Goal: Task Accomplishment & Management: Complete application form

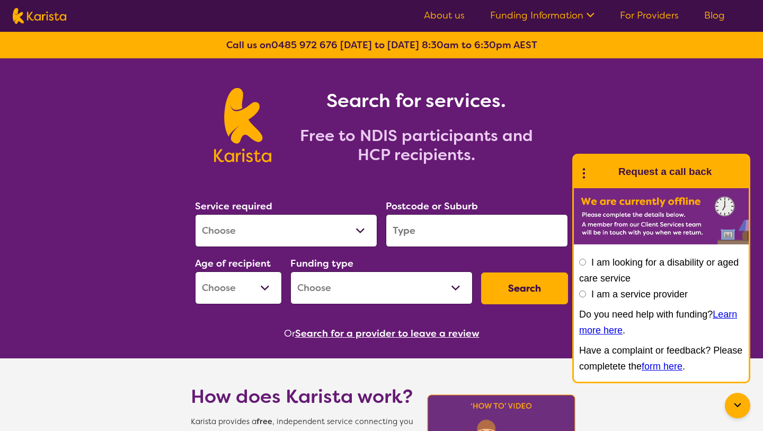
click at [327, 224] on select "Allied Health Assistant Assessment (ADHD or Autism) Behaviour support Counselli…" at bounding box center [286, 230] width 182 height 33
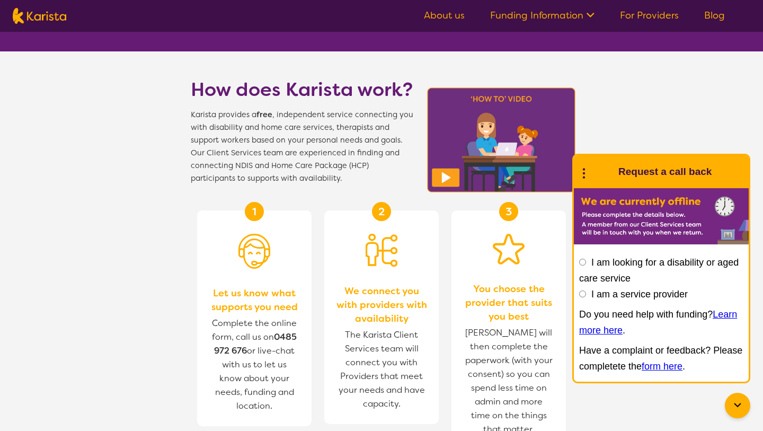
scroll to position [306, 0]
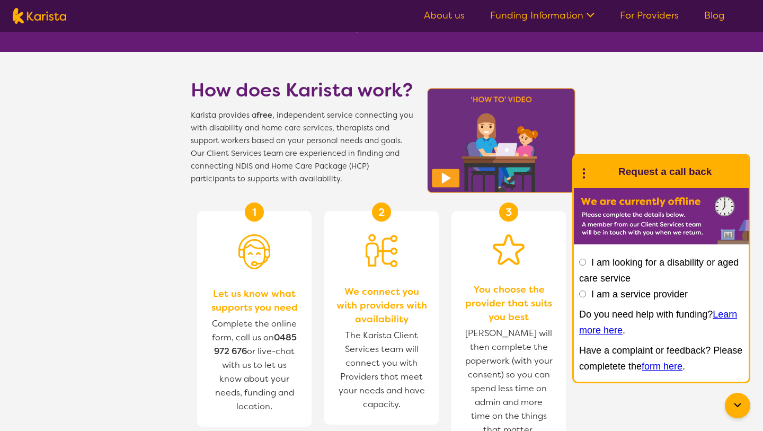
click at [583, 294] on input "I am a service provider" at bounding box center [582, 293] width 7 height 7
radio input "true"
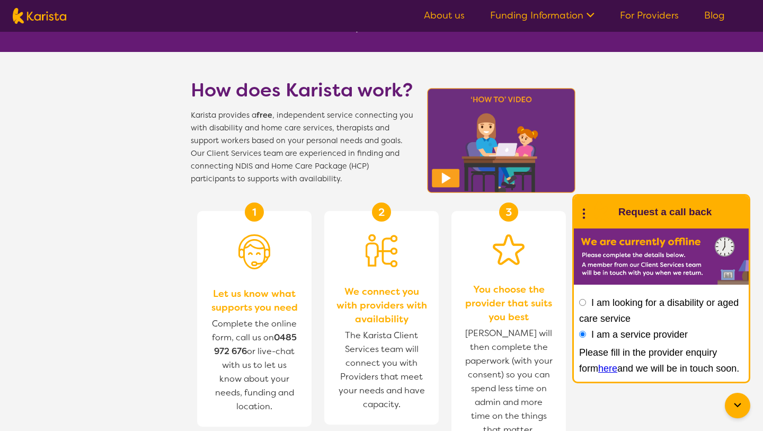
click at [598, 366] on link "here" at bounding box center [607, 368] width 19 height 11
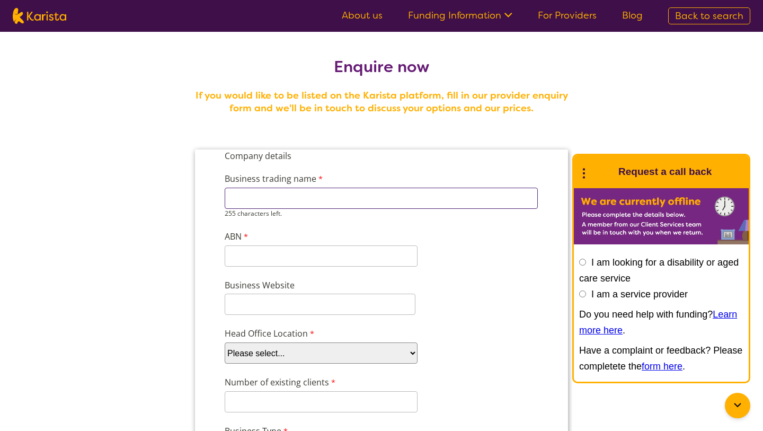
click at [333, 198] on input "Business trading name" at bounding box center [381, 198] width 313 height 21
type input "contact care services PTY LTD"
click at [278, 252] on input "ABN" at bounding box center [321, 255] width 193 height 21
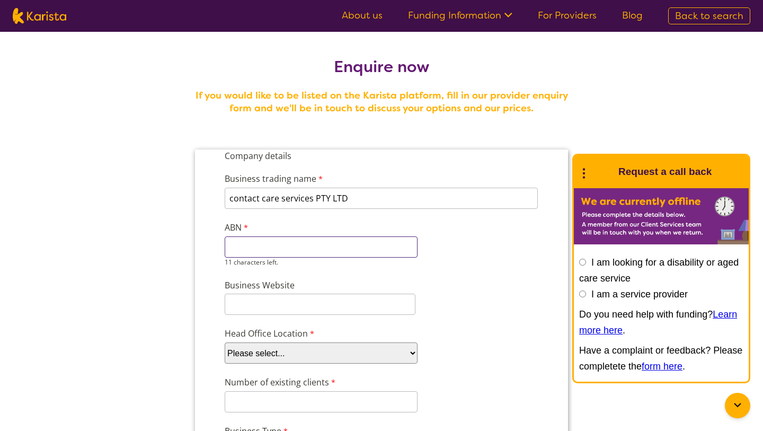
paste input "84667185079"
type input "84667185079"
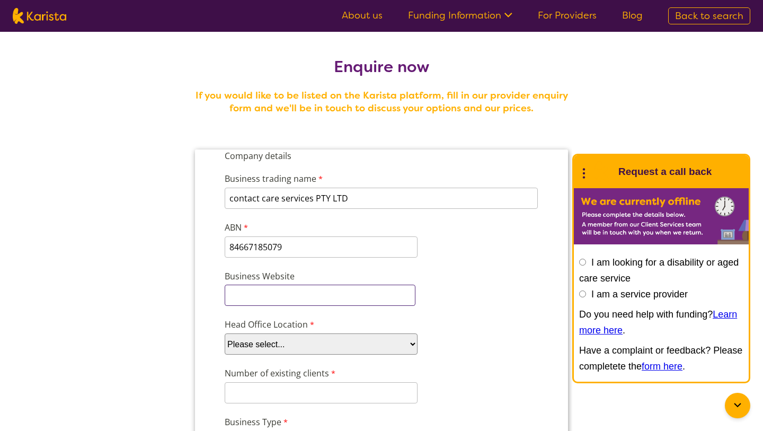
click at [250, 301] on input "Business Website" at bounding box center [320, 294] width 191 height 21
click at [270, 298] on input "Business Website" at bounding box center [320, 294] width 191 height 21
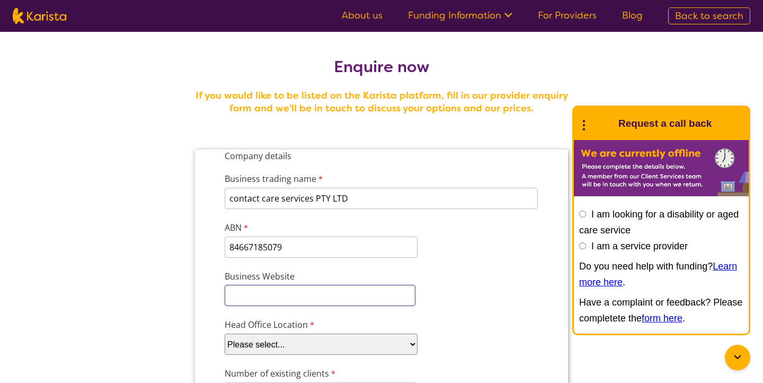
click at [248, 296] on input "Business Website" at bounding box center [320, 294] width 191 height 21
paste input "WWW.CONT [DOMAIN_NAME]"
click at [281, 297] on input "WWW.CONT [DOMAIN_NAME]" at bounding box center [320, 294] width 191 height 21
click at [330, 296] on input "[DOMAIN_NAME]" at bounding box center [320, 294] width 191 height 21
click at [285, 299] on input "[DOMAIN_NAME]" at bounding box center [320, 294] width 191 height 21
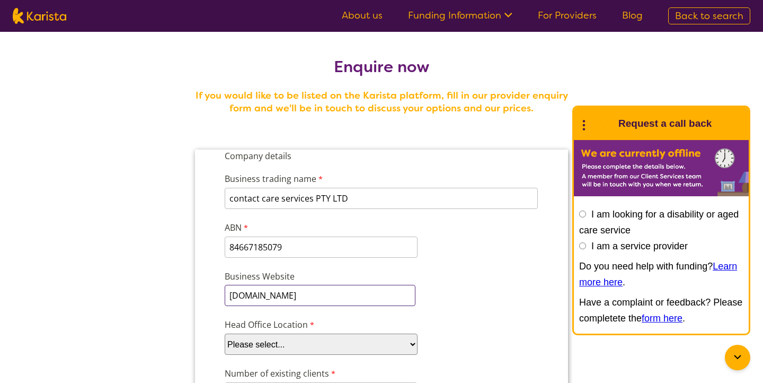
click at [285, 299] on input "[DOMAIN_NAME]" at bounding box center [320, 294] width 191 height 21
click at [349, 292] on input "[DOMAIN_NAME]" at bounding box center [320, 294] width 191 height 21
type input "[DOMAIN_NAME]"
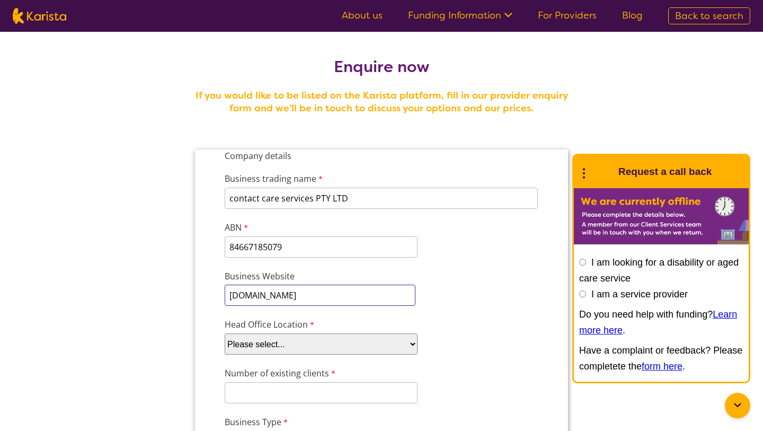
drag, startPoint x: 401, startPoint y: 296, endPoint x: 219, endPoint y: 291, distance: 182.3
paste input "[URL][DOMAIN_NAME]"
click at [308, 292] on input "[URL][DOMAIN_NAME]" at bounding box center [320, 294] width 191 height 21
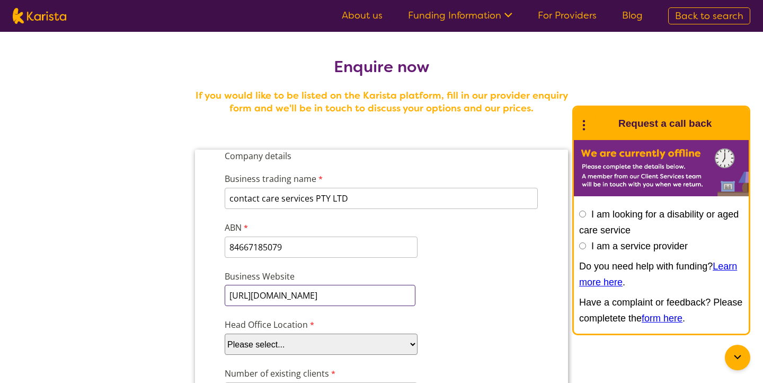
type input "[URL][DOMAIN_NAME]"
drag, startPoint x: 375, startPoint y: 298, endPoint x: 220, endPoint y: 292, distance: 154.3
click at [220, 292] on div "Business Website [URL][DOMAIN_NAME]" at bounding box center [381, 288] width 322 height 40
paste input "WWW.CONT [DOMAIN_NAME]"
click at [284, 297] on input "WWW.CONT [DOMAIN_NAME]" at bounding box center [320, 294] width 191 height 21
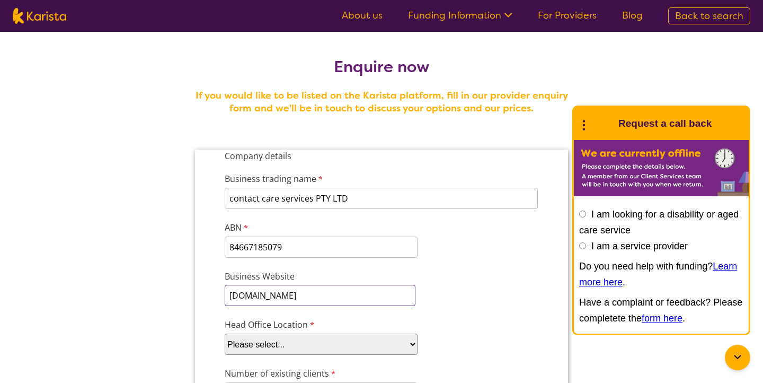
type input "[DOMAIN_NAME]"
click at [301, 339] on select "Please select... ACT [GEOGRAPHIC_DATA] NT QLD SA TAS [GEOGRAPHIC_DATA] [GEOGRAP…" at bounding box center [321, 343] width 193 height 21
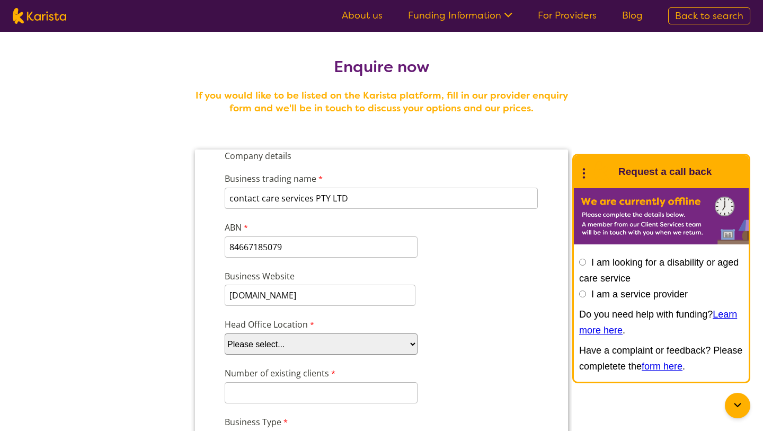
click at [295, 348] on select "Please select... ACT [GEOGRAPHIC_DATA] NT QLD SA TAS [GEOGRAPHIC_DATA] [GEOGRAP…" at bounding box center [321, 343] width 193 height 21
select select "tfa_100"
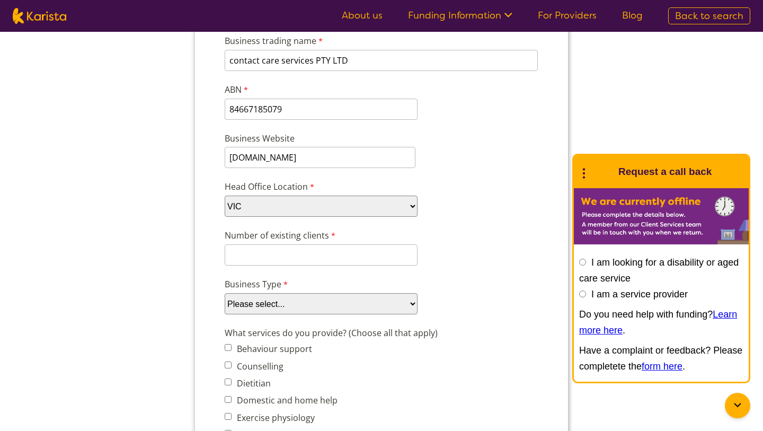
scroll to position [140, 0]
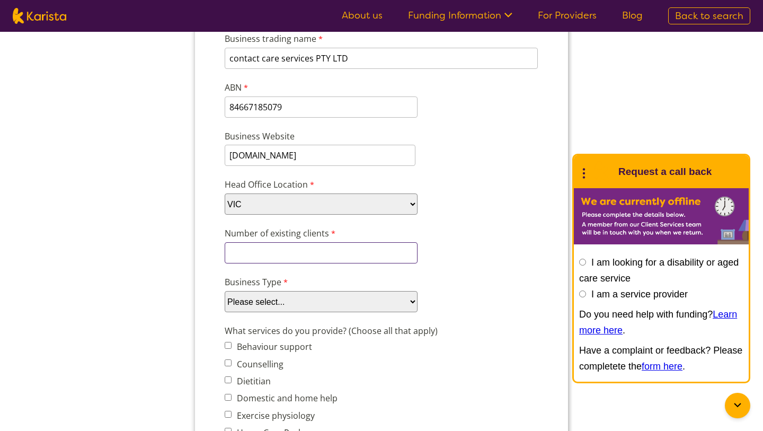
click at [317, 248] on input "Number of existing clients" at bounding box center [321, 252] width 193 height 21
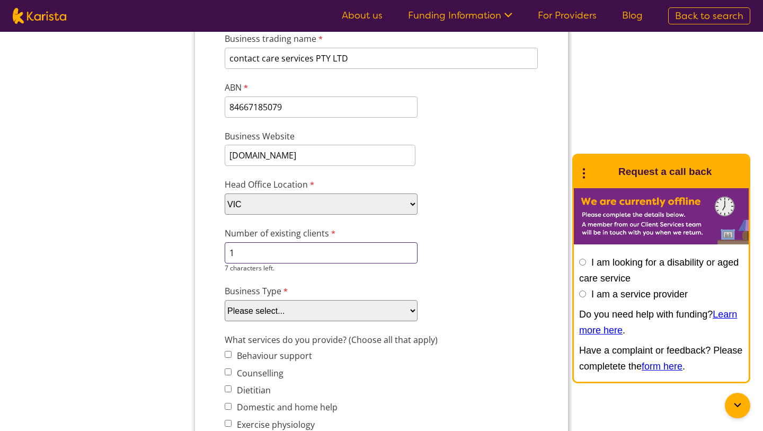
type input "1"
click at [326, 310] on select "Please select... Company Individual/Sole Trader Other (please specify)" at bounding box center [321, 310] width 193 height 21
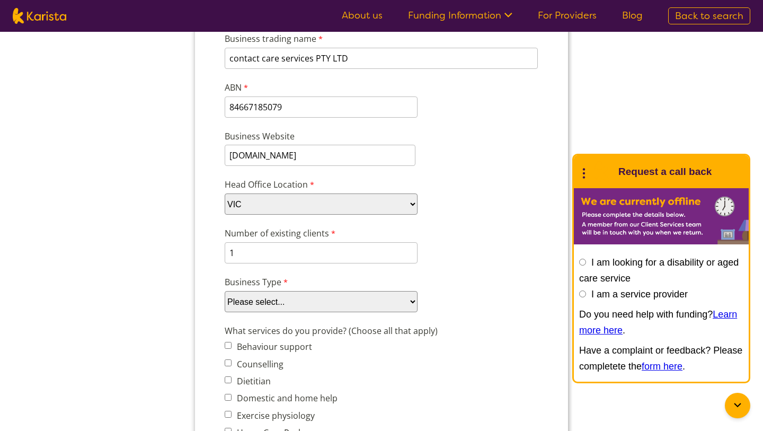
select select "tfa_87"
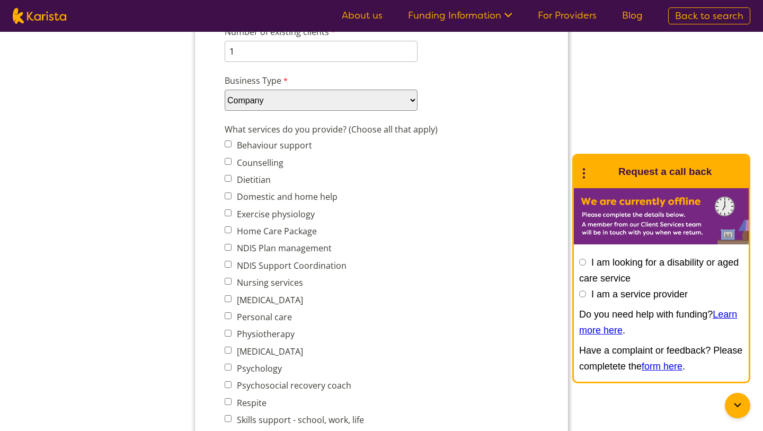
scroll to position [399, 0]
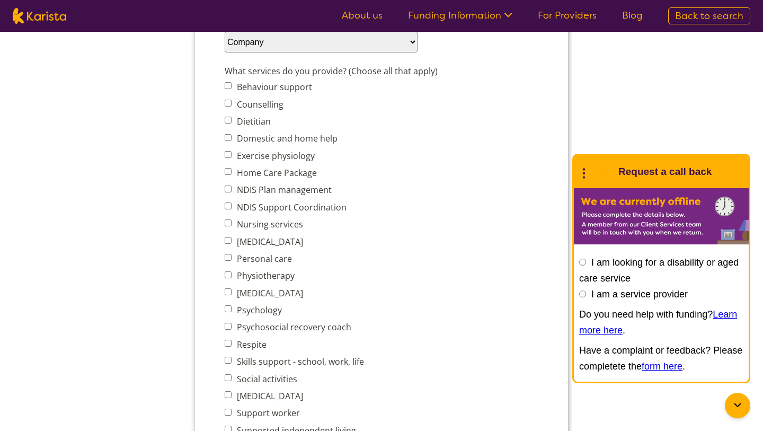
click at [234, 223] on label "Nursing services" at bounding box center [268, 224] width 69 height 12
click at [232, 223] on input "Nursing services" at bounding box center [228, 222] width 7 height 7
checkbox input "true"
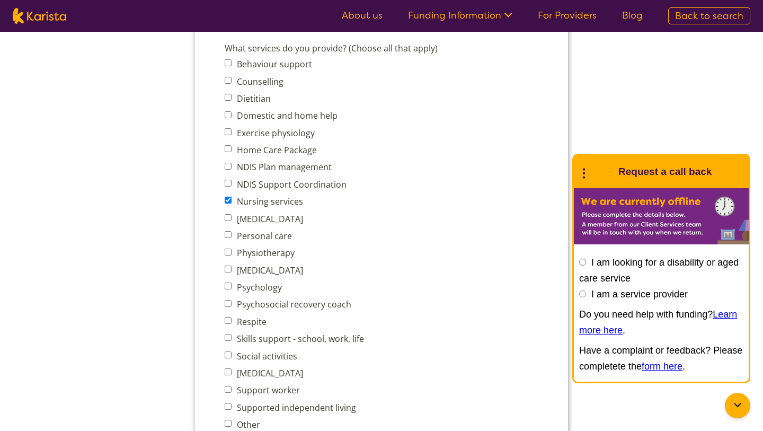
scroll to position [424, 0]
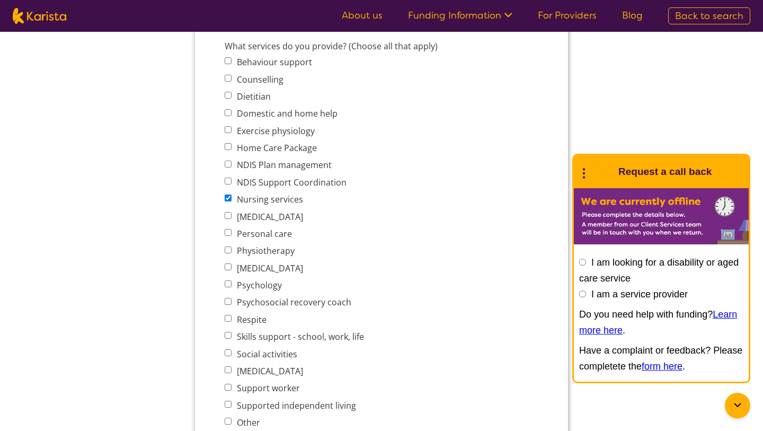
click at [229, 234] on input "Personal care" at bounding box center [228, 232] width 7 height 7
checkbox input "true"
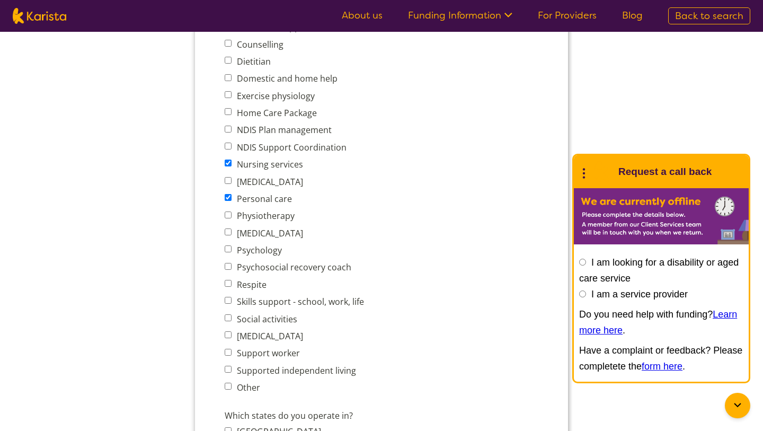
scroll to position [460, 0]
click at [227, 318] on input "Social activities" at bounding box center [228, 317] width 7 height 7
checkbox input "true"
click at [229, 353] on input "Support worker" at bounding box center [228, 351] width 7 height 7
checkbox input "true"
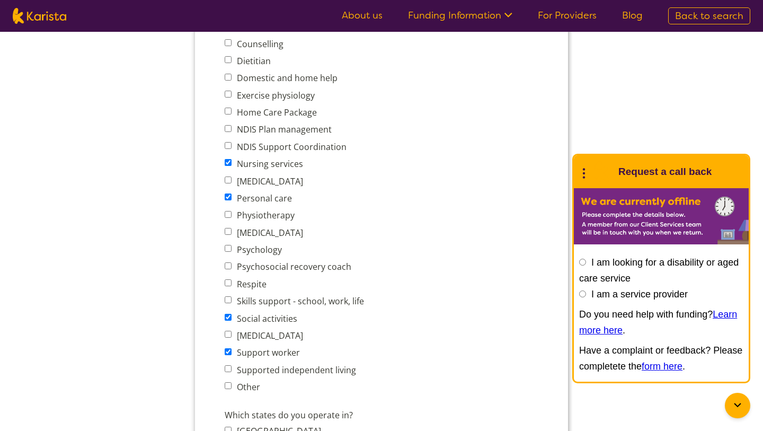
click at [226, 371] on input "Supported independent living" at bounding box center [228, 368] width 7 height 7
checkbox input "true"
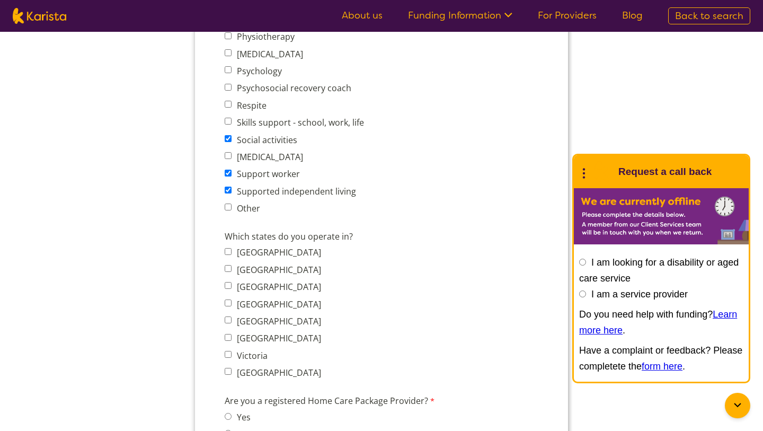
scroll to position [643, 0]
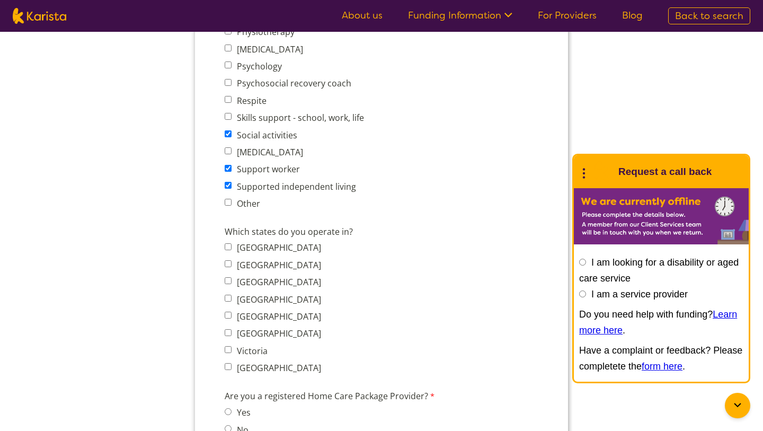
click at [255, 346] on label "Victoria" at bounding box center [251, 351] width 34 height 12
click at [232, 346] on input "Victoria" at bounding box center [228, 349] width 7 height 7
checkbox input "true"
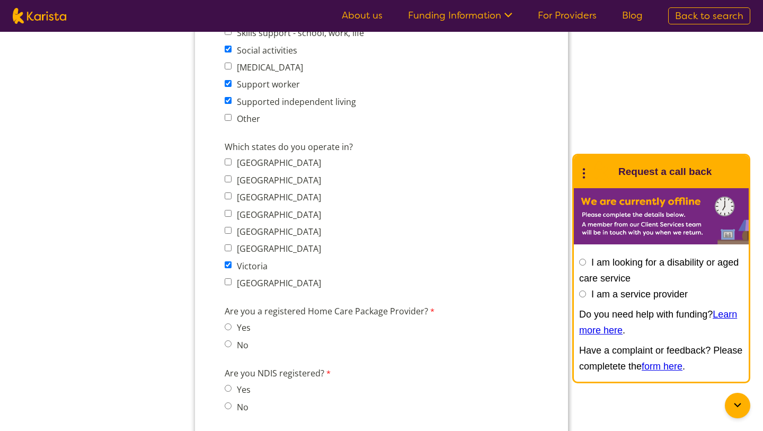
scroll to position [727, 0]
click at [230, 344] on input "No" at bounding box center [228, 344] width 7 height 7
radio input "true"
click at [240, 390] on label "Yes" at bounding box center [242, 391] width 17 height 12
click at [232, 390] on input "Yes" at bounding box center [228, 389] width 7 height 7
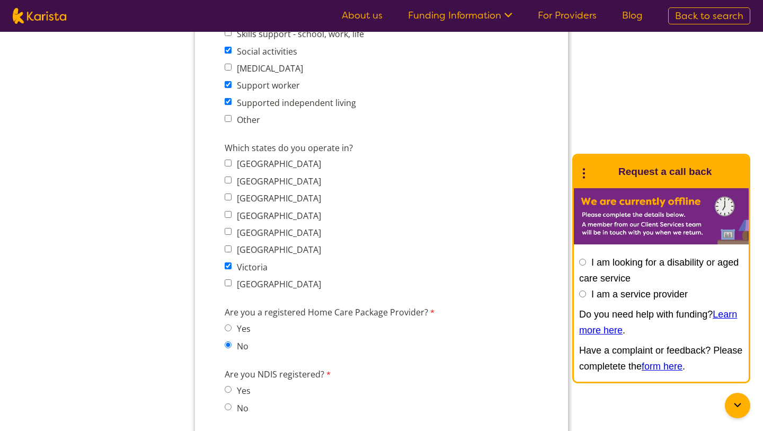
radio input "true"
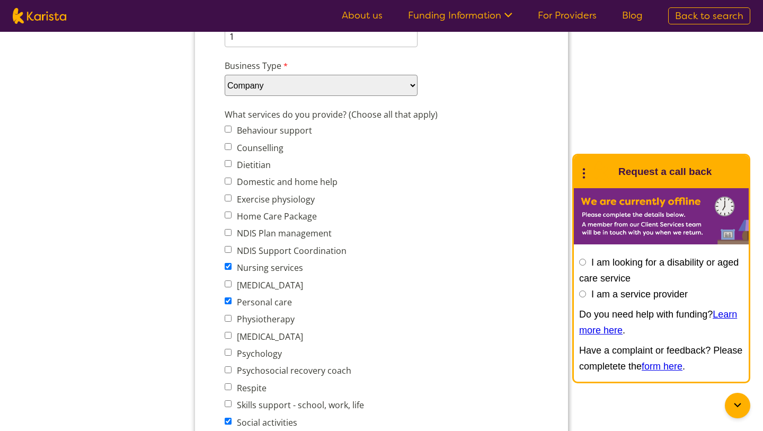
scroll to position [353, 0]
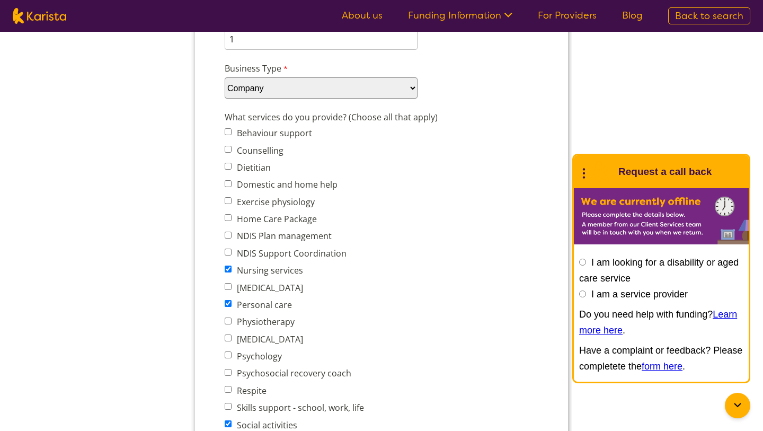
click at [234, 150] on label "Counselling" at bounding box center [259, 151] width 50 height 12
click at [232, 150] on input "Counselling" at bounding box center [228, 149] width 7 height 7
click at [237, 148] on label "Counselling" at bounding box center [259, 151] width 50 height 12
click at [232, 148] on input "Counselling" at bounding box center [228, 149] width 7 height 7
checkbox input "false"
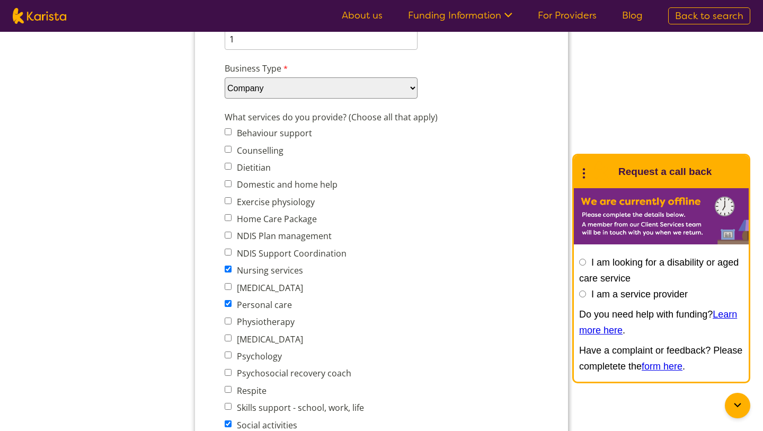
click at [224, 183] on div "What services do you provide? (Choose all that apply) Behaviour support Counsel…" at bounding box center [381, 307] width 322 height 396
click at [227, 184] on input "Domestic and home help" at bounding box center [228, 183] width 7 height 7
checkbox input "true"
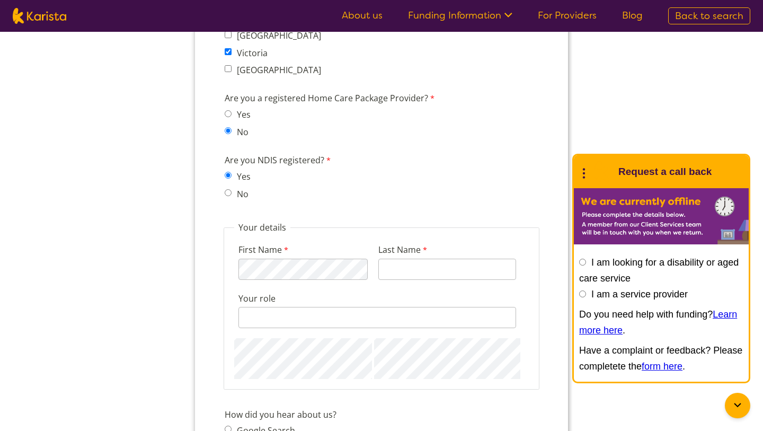
scroll to position [954, 0]
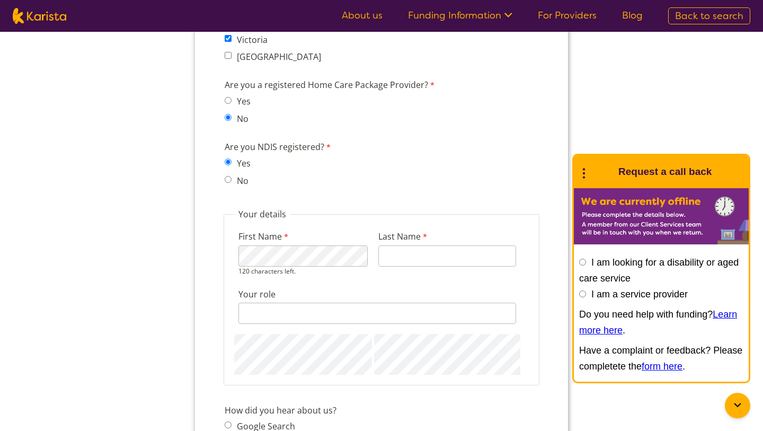
type input "saini"
click at [305, 316] on div "128 characters left." at bounding box center [377, 313] width 278 height 21
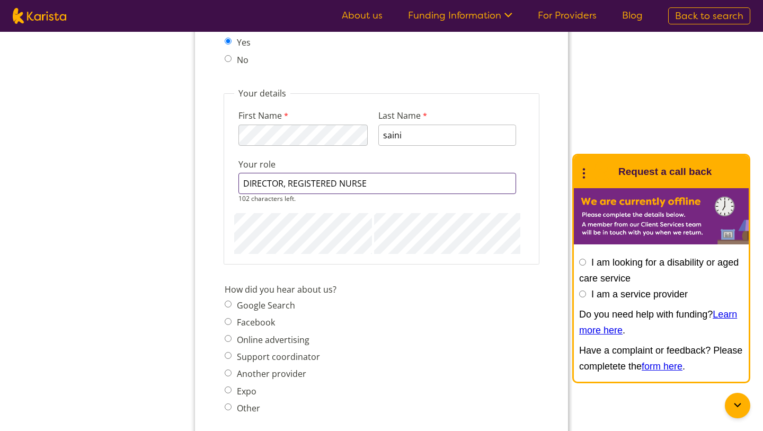
scroll to position [1085, 0]
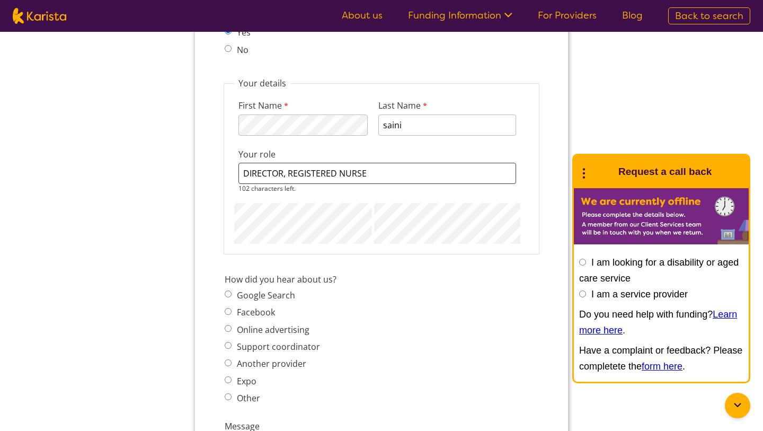
type input "DIRECTOR, REGISTERED NURSE"
click at [266, 294] on span "Google Search Facebook Online advertising Support coordinator Another provider …" at bounding box center [276, 347] width 102 height 118
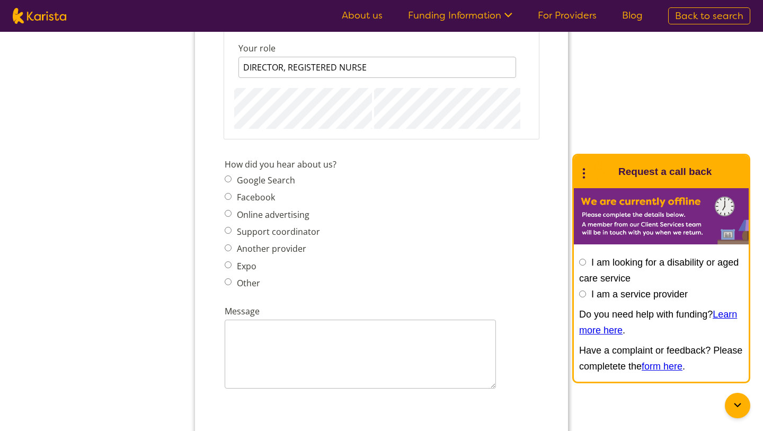
scroll to position [1196, 0]
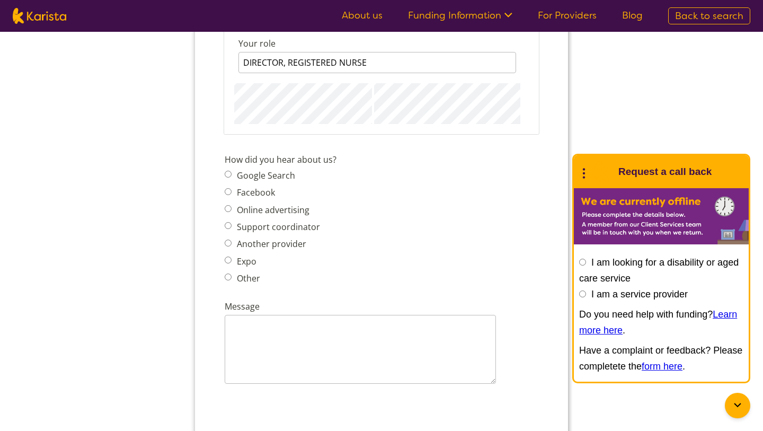
click at [230, 174] on input "Google Search" at bounding box center [228, 174] width 7 height 7
radio input "true"
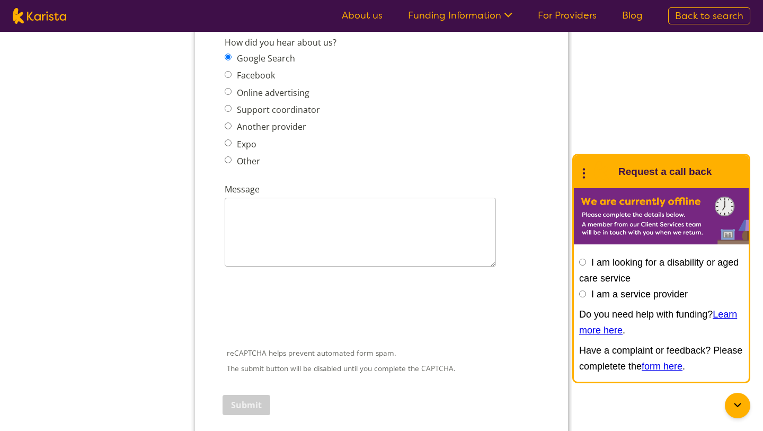
scroll to position [1313, 0]
click at [283, 239] on textarea "Message" at bounding box center [360, 231] width 271 height 69
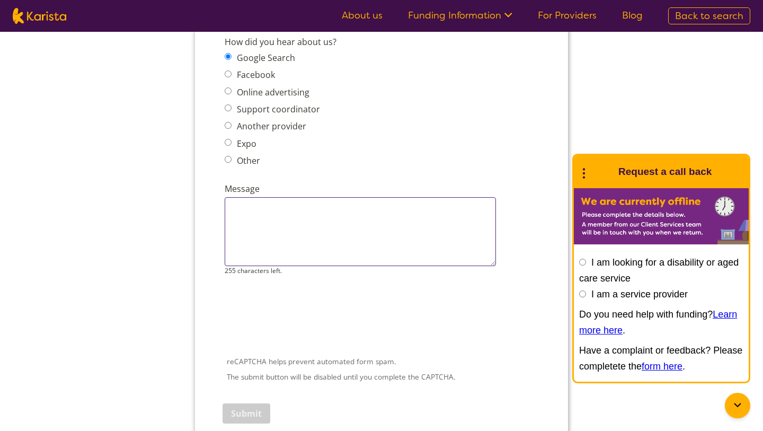
click at [269, 228] on textarea "Message" at bounding box center [360, 231] width 271 height 69
paste textarea "I’m [PERSON_NAME], a Registered Nurse and part of Contact Care Services, an NDI…"
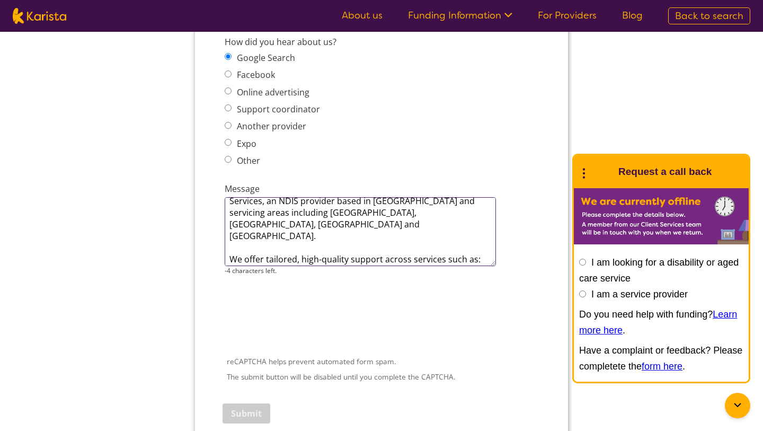
scroll to position [22, 0]
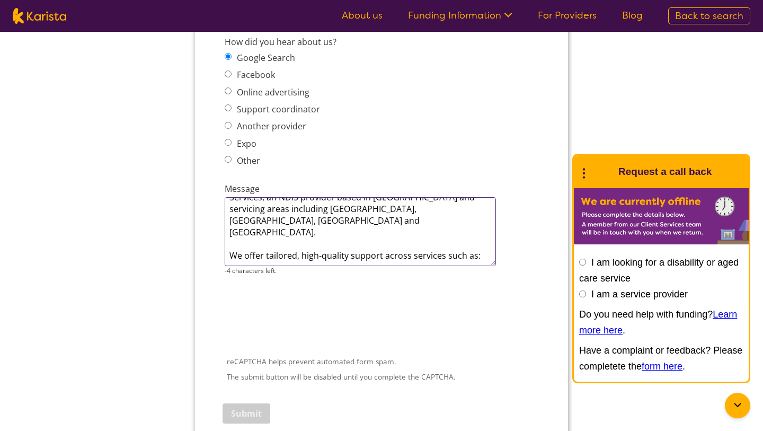
drag, startPoint x: 292, startPoint y: 260, endPoint x: 223, endPoint y: 252, distance: 70.3
click at [223, 252] on div "Message I’m [PERSON_NAME], a Registered Nurse and part of Contact Care Services…" at bounding box center [381, 228] width 322 height 97
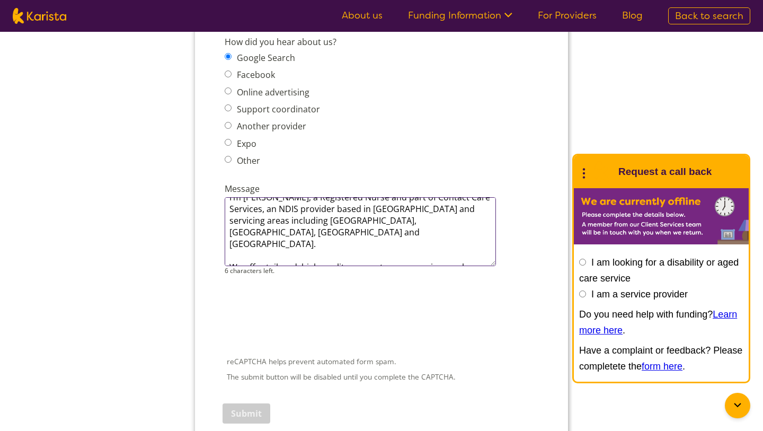
drag, startPoint x: 229, startPoint y: 243, endPoint x: 475, endPoint y: 255, distance: 246.7
click at [475, 255] on textarea "I’m [PERSON_NAME], a Registered Nurse and part of Contact Care Services, an NDI…" at bounding box center [360, 231] width 271 height 69
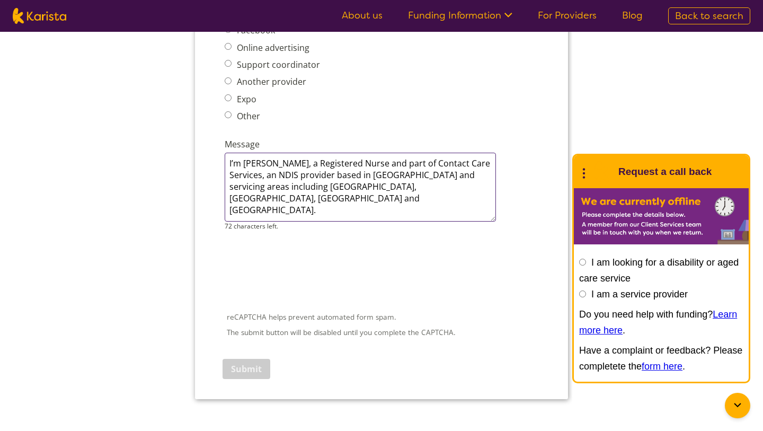
scroll to position [1359, 0]
click at [415, 163] on textarea "I’m [PERSON_NAME], a Registered Nurse and part of Contact Care Services, an NDI…" at bounding box center [360, 186] width 271 height 69
drag, startPoint x: 415, startPoint y: 163, endPoint x: 236, endPoint y: 158, distance: 179.7
click at [234, 160] on textarea "I’m [PERSON_NAME], a Registered Nurse and part of Contact Care Services, an NDI…" at bounding box center [360, 186] width 271 height 69
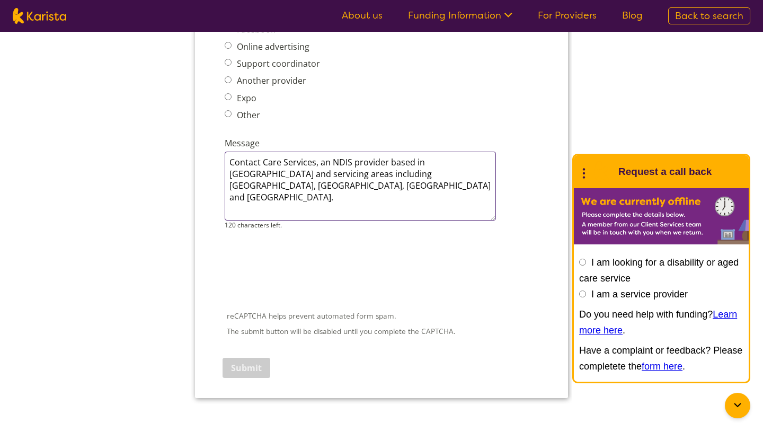
click at [251, 205] on textarea "Contact Care Services, an NDIS provider based in [GEOGRAPHIC_DATA] and servicin…" at bounding box center [360, 186] width 271 height 69
paste textarea "We’d love the opportunity to work with you and welcome any referrals you may ha…"
type textarea "Contact Care Services, an NDIS provider based in [GEOGRAPHIC_DATA] and servicin…"
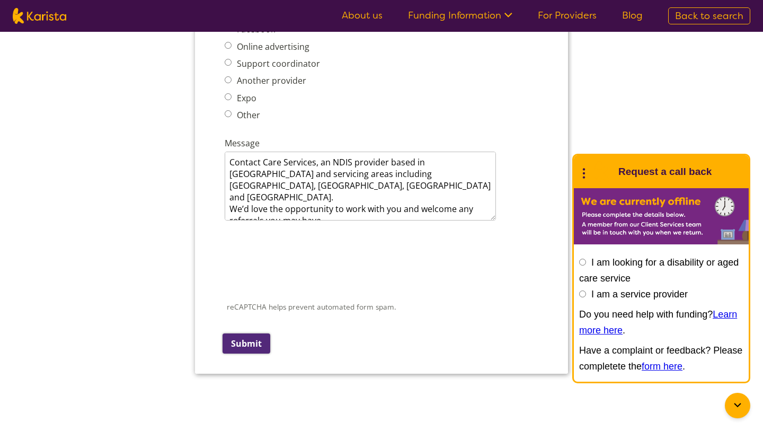
click at [256, 343] on input "Submit" at bounding box center [247, 343] width 48 height 20
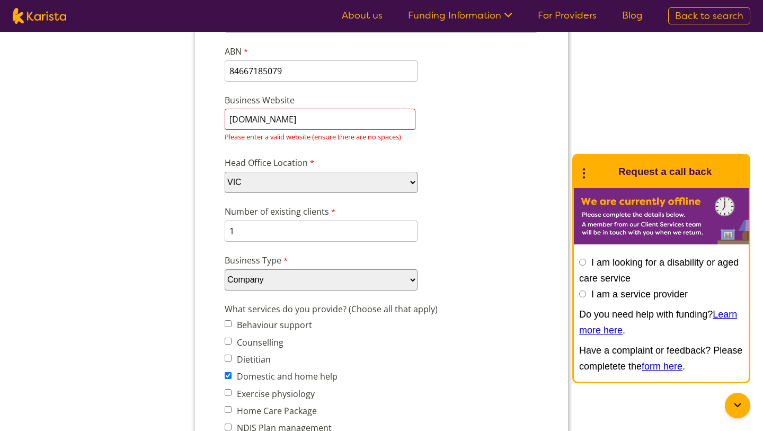
scroll to position [156, 0]
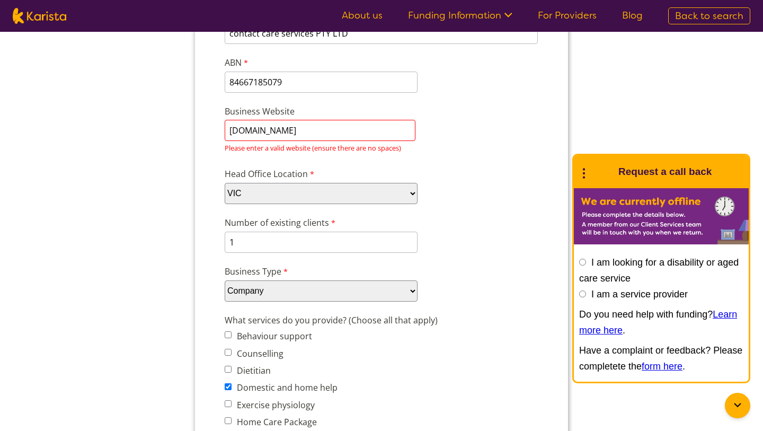
click at [396, 134] on input "[DOMAIN_NAME]" at bounding box center [320, 130] width 191 height 21
drag, startPoint x: 396, startPoint y: 134, endPoint x: 223, endPoint y: 130, distance: 172.8
click at [223, 130] on div "Business Website [DOMAIN_NAME] Please enter a valid website (ensure there are n…" at bounding box center [381, 130] width 322 height 55
paste input "[URL][DOMAIN_NAME]"
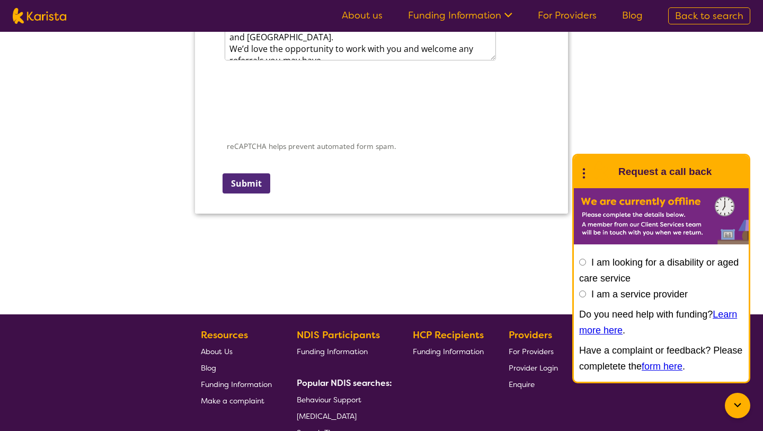
scroll to position [1522, 0]
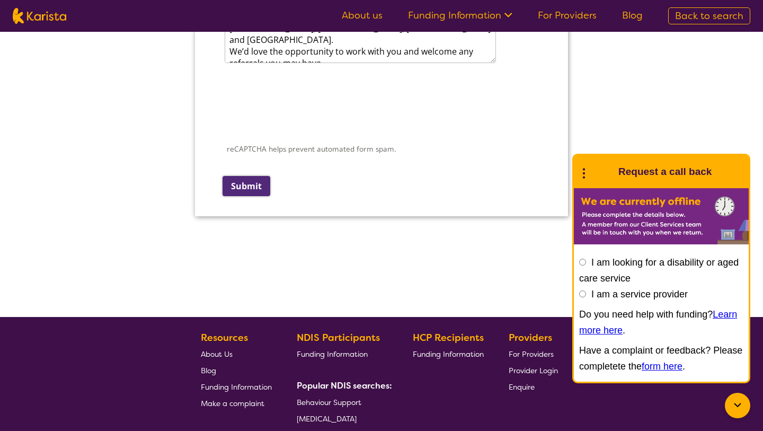
type input "[URL][DOMAIN_NAME]"
click at [253, 182] on input "Submit" at bounding box center [247, 186] width 48 height 20
